Goal: Information Seeking & Learning: Check status

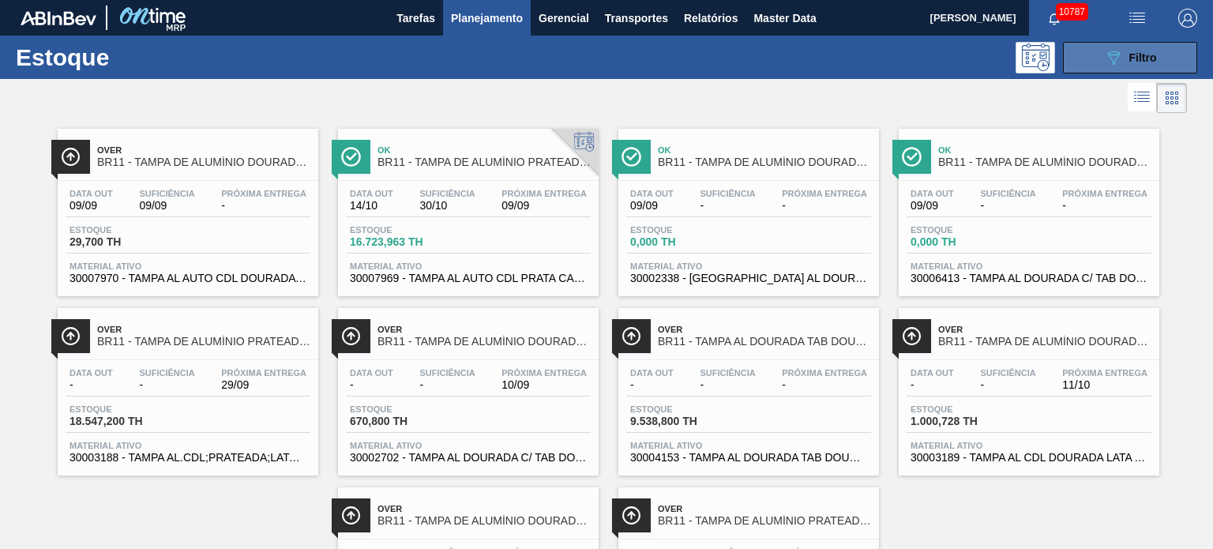
click at [1153, 55] on span "Filtro" at bounding box center [1143, 57] width 28 height 13
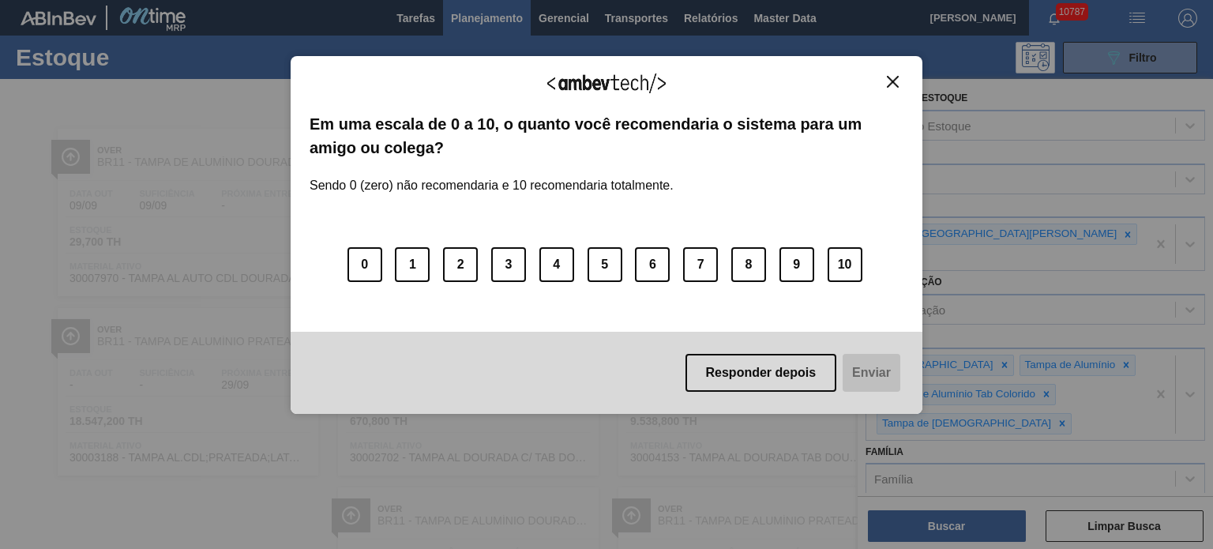
click at [900, 78] on button "Close" at bounding box center [892, 81] width 21 height 13
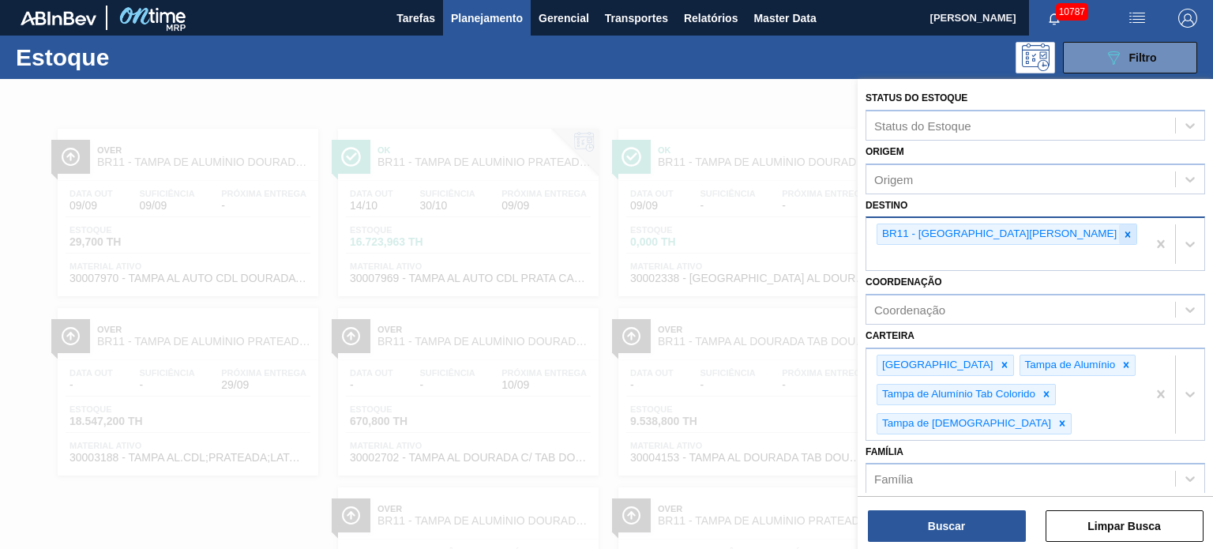
click at [1122, 232] on icon at bounding box center [1127, 234] width 11 height 11
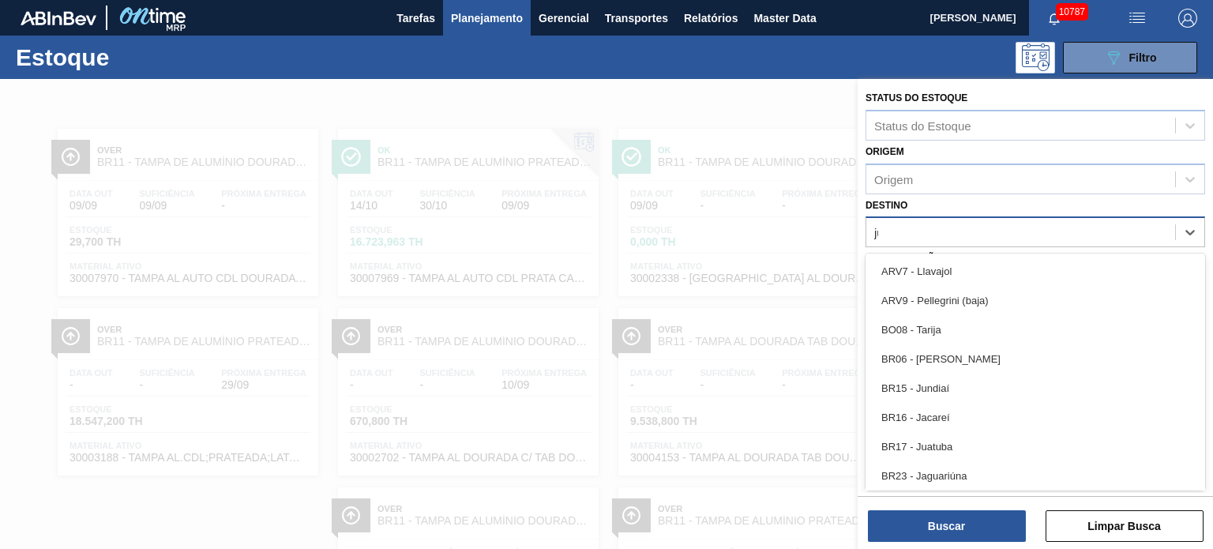
type input "jua"
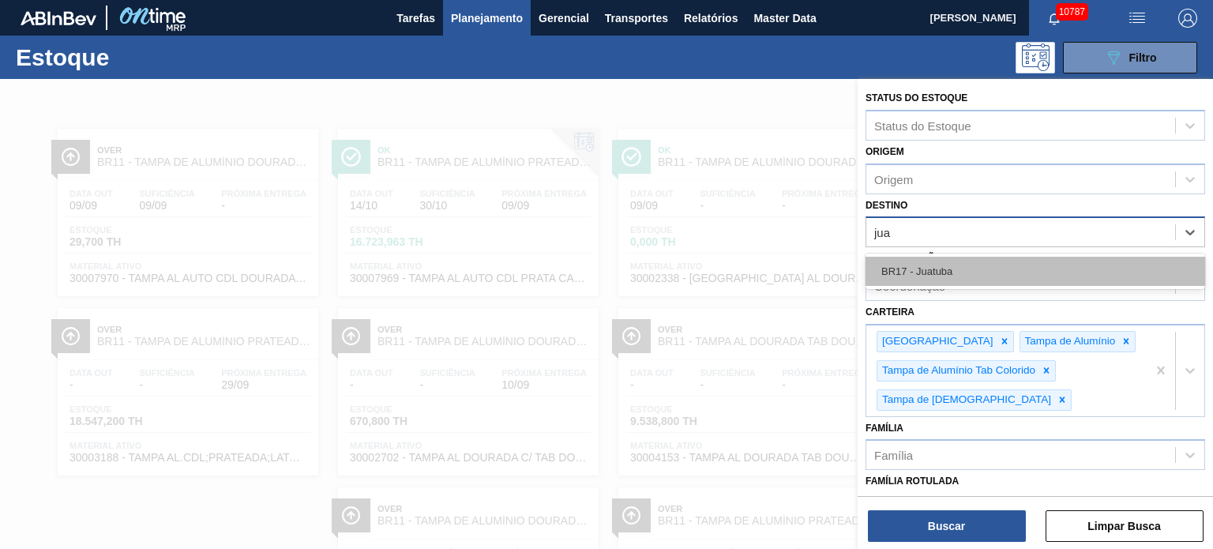
click at [976, 281] on div "BR17 - Juatuba" at bounding box center [1034, 271] width 339 height 29
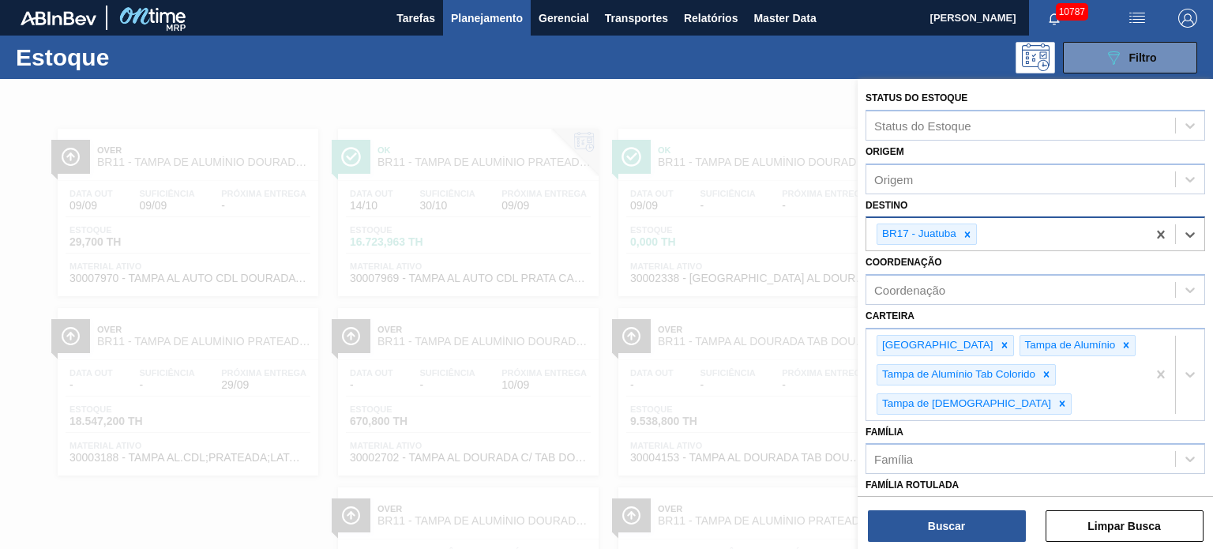
scroll to position [158, 0]
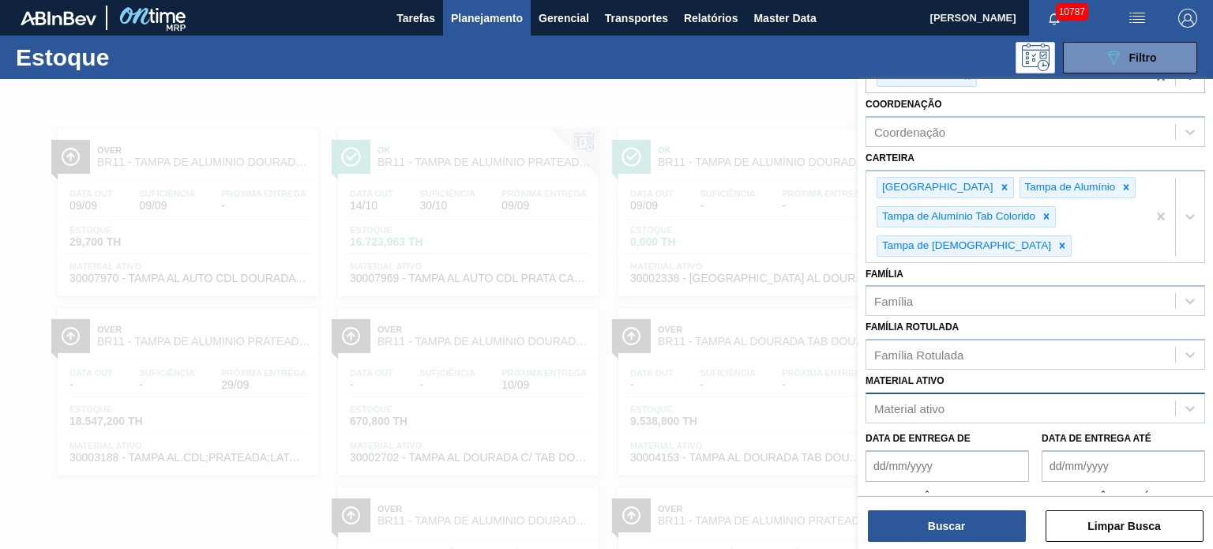
click at [925, 402] on div "Material ativo" at bounding box center [909, 407] width 70 height 13
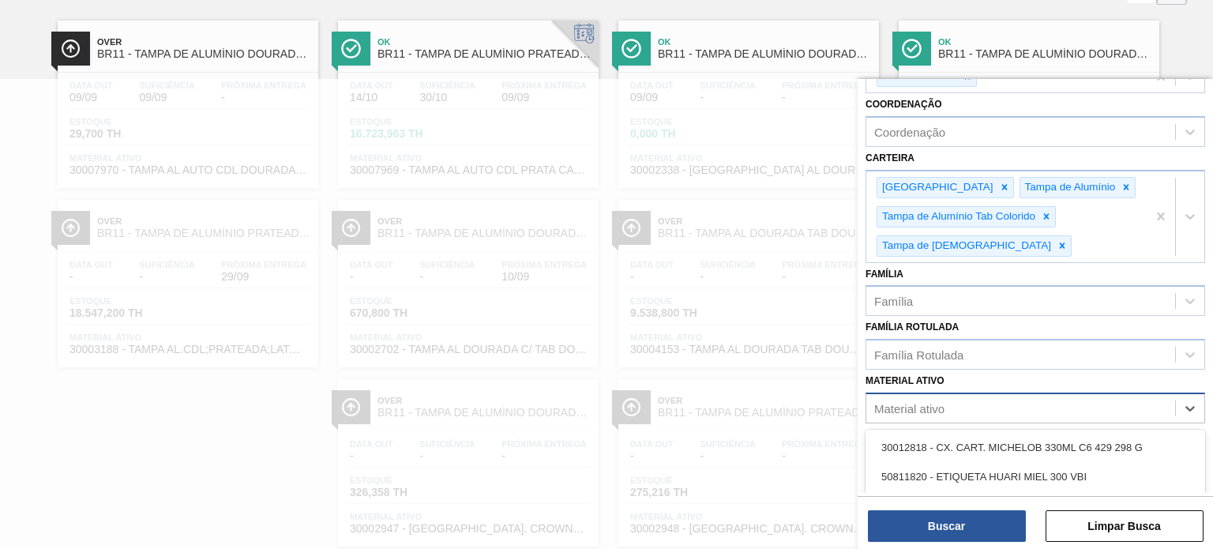
scroll to position [118, 0]
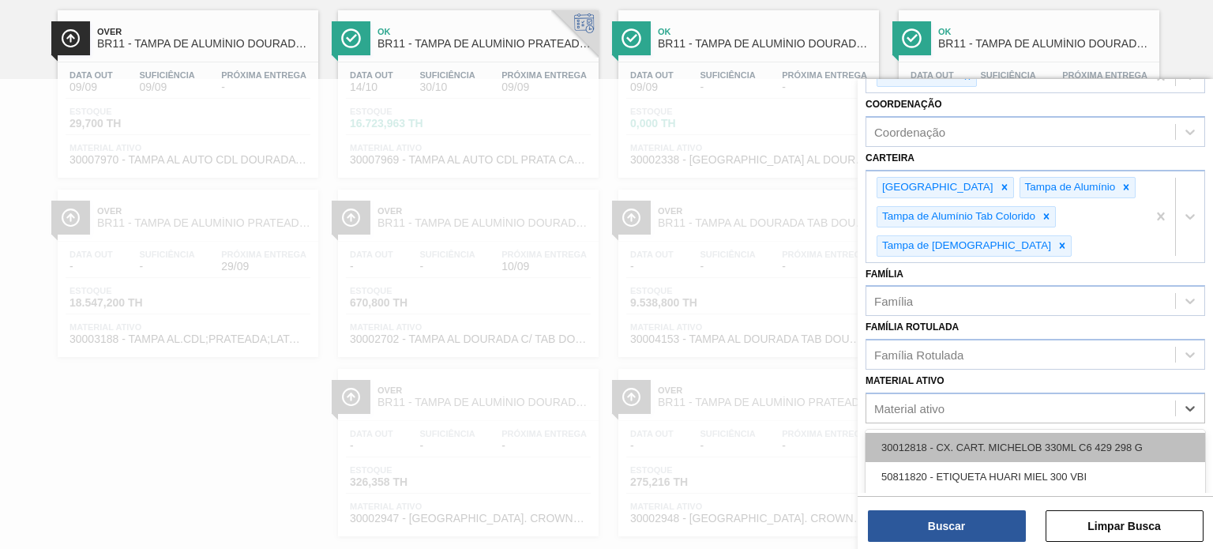
paste ativo "30002702"
type ativo "30002702"
click at [951, 433] on div "30002702 - TAMPA AL DOURADA C/ TAB DOURADO" at bounding box center [1034, 447] width 339 height 29
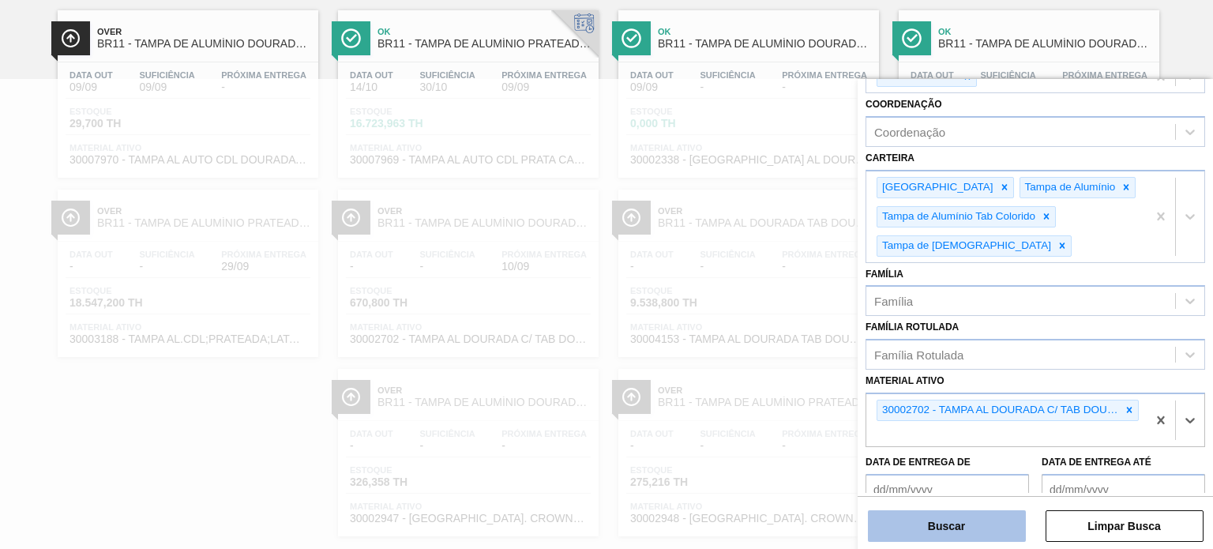
click at [954, 523] on button "Buscar" at bounding box center [947, 526] width 158 height 32
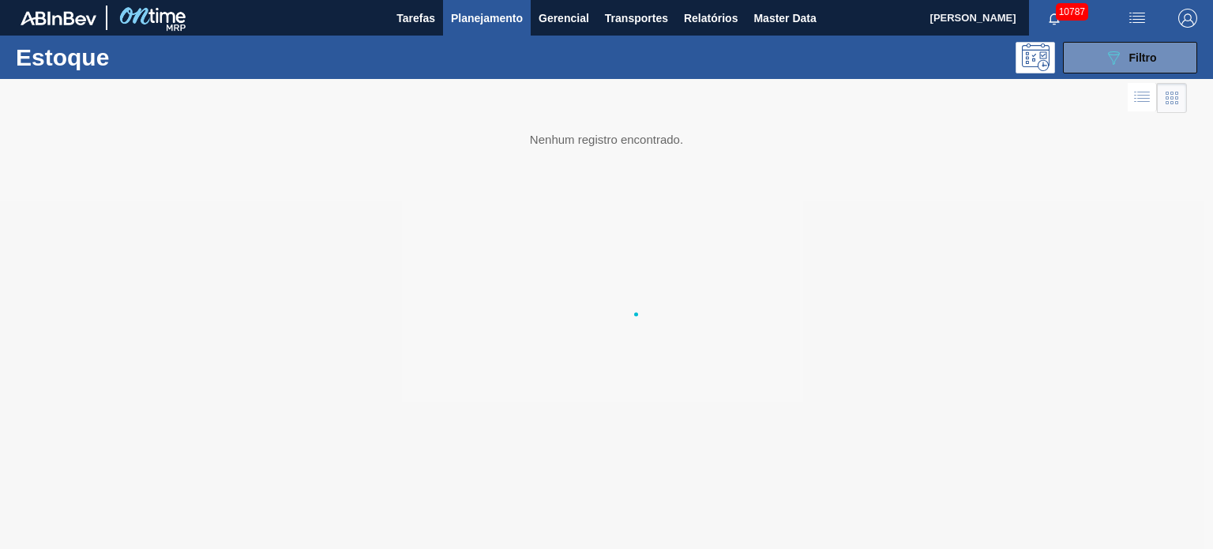
scroll to position [0, 0]
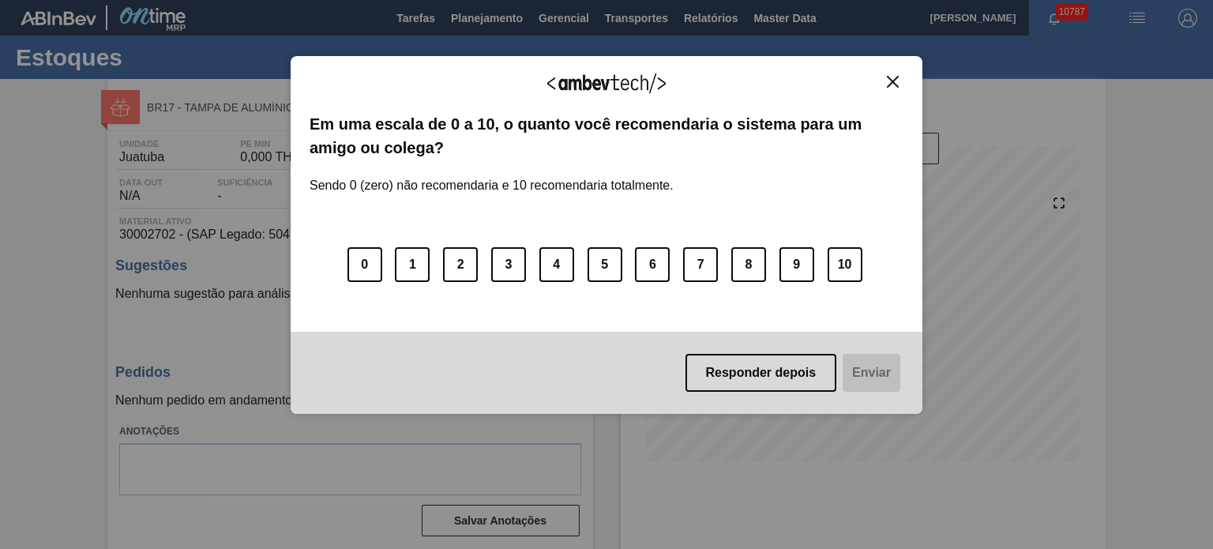
click at [894, 78] on img "Close" at bounding box center [893, 82] width 12 height 12
drag, startPoint x: 893, startPoint y: 79, endPoint x: 883, endPoint y: 103, distance: 25.8
click at [893, 81] on img "Close" at bounding box center [893, 82] width 12 height 12
click at [891, 75] on button "Close" at bounding box center [892, 81] width 21 height 13
